Goal: Task Accomplishment & Management: Manage account settings

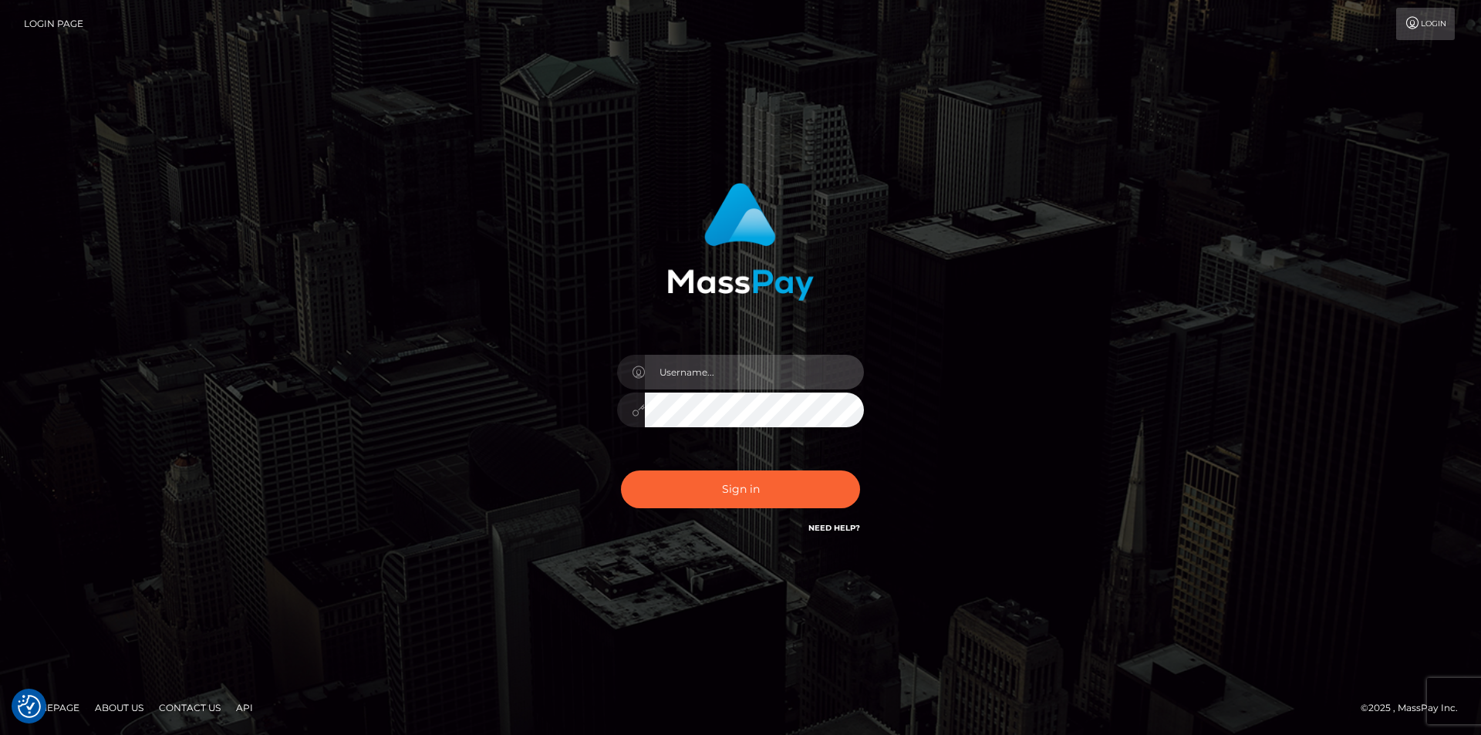
click at [677, 370] on input "text" at bounding box center [754, 372] width 219 height 35
type input "[EMAIL_ADDRESS][DOMAIN_NAME]"
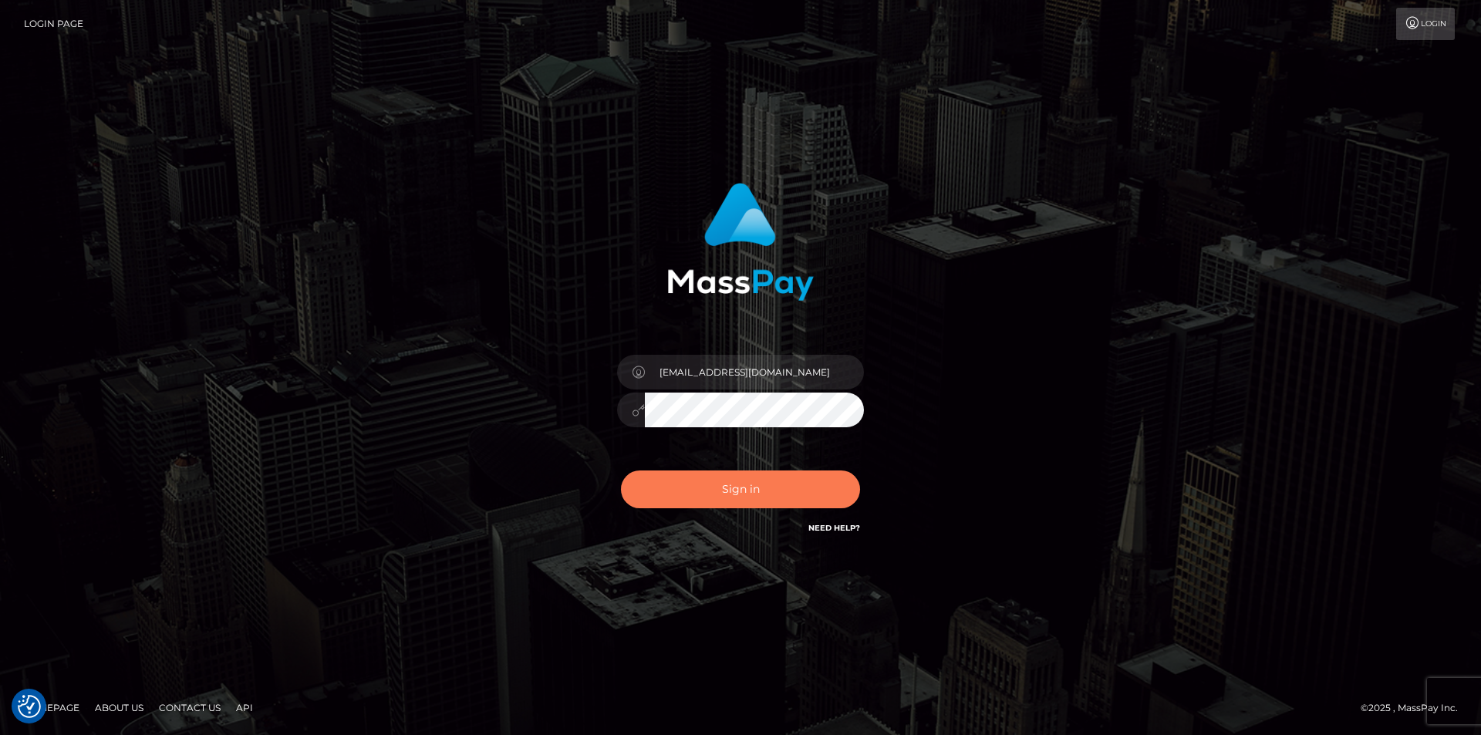
click at [753, 481] on button "Sign in" at bounding box center [740, 490] width 239 height 38
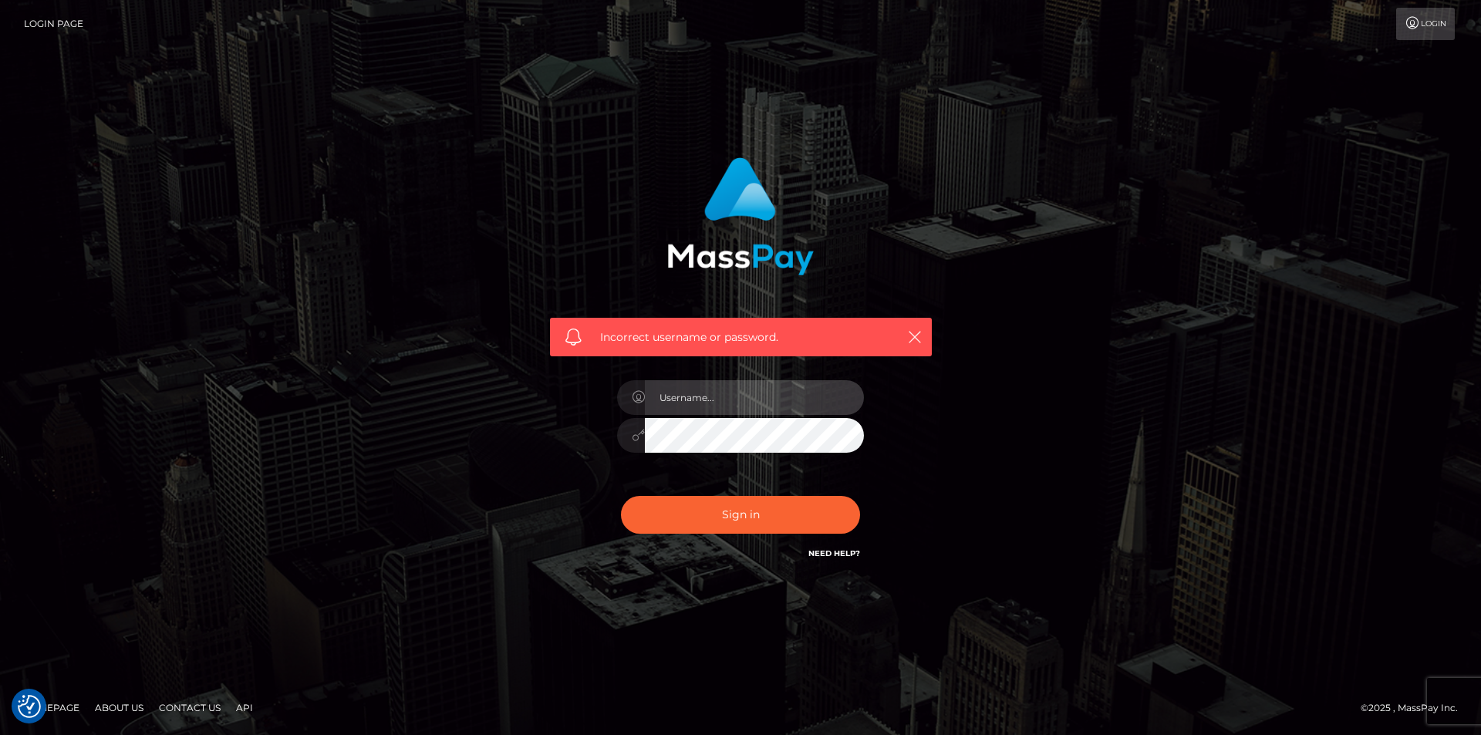
click at [716, 383] on input "text" at bounding box center [754, 397] width 219 height 35
type input "[EMAIL_ADDRESS][DOMAIN_NAME]"
click at [621, 496] on button "Sign in" at bounding box center [740, 515] width 239 height 38
